Goal: Find contact information: Find contact information

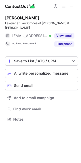
scroll to position [2, 2]
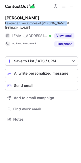
drag, startPoint x: 5, startPoint y: 23, endPoint x: 62, endPoint y: 22, distance: 57.0
click at [62, 22] on div "Lawyer at Law Offices of Allen & Abaray" at bounding box center [41, 25] width 73 height 9
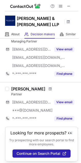
scroll to position [39, 0]
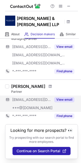
click at [66, 97] on button "View email" at bounding box center [64, 99] width 20 height 5
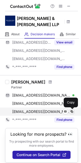
click at [71, 110] on span at bounding box center [72, 112] width 4 height 4
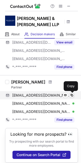
click at [71, 97] on span at bounding box center [72, 95] width 4 height 4
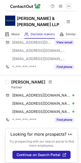
click at [68, 5] on span at bounding box center [69, 6] width 4 height 4
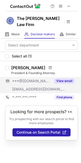
click at [64, 78] on button "View email" at bounding box center [64, 80] width 20 height 5
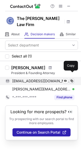
click at [72, 79] on span at bounding box center [72, 81] width 4 height 4
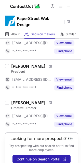
scroll to position [279, 0]
